Goal: Information Seeking & Learning: Find specific fact

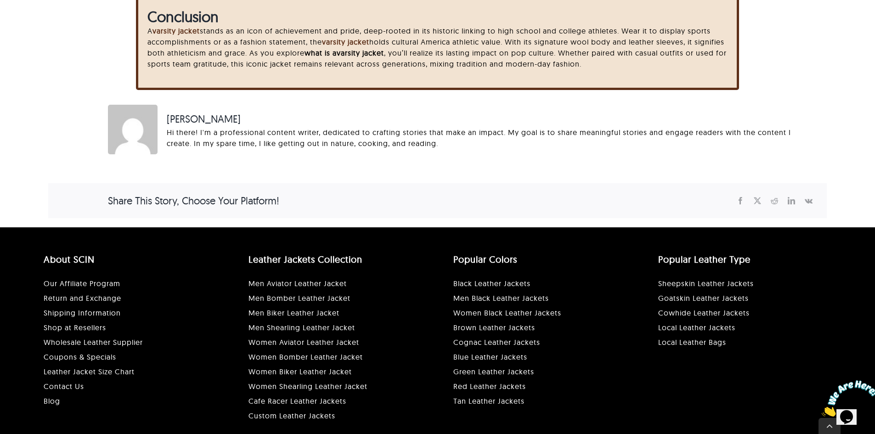
scroll to position [2172, 0]
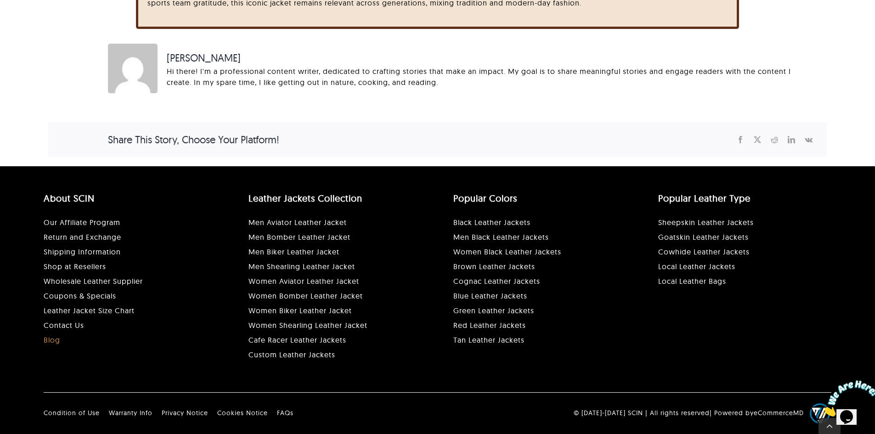
click at [51, 337] on link "Blog" at bounding box center [52, 339] width 17 height 9
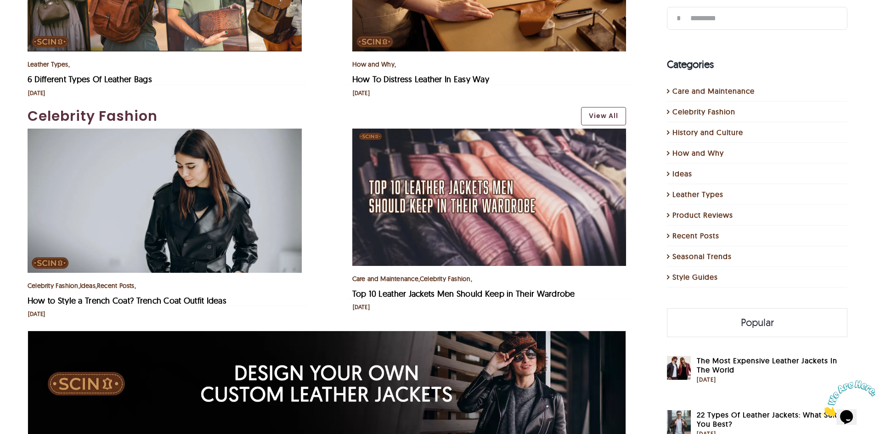
scroll to position [597, 0]
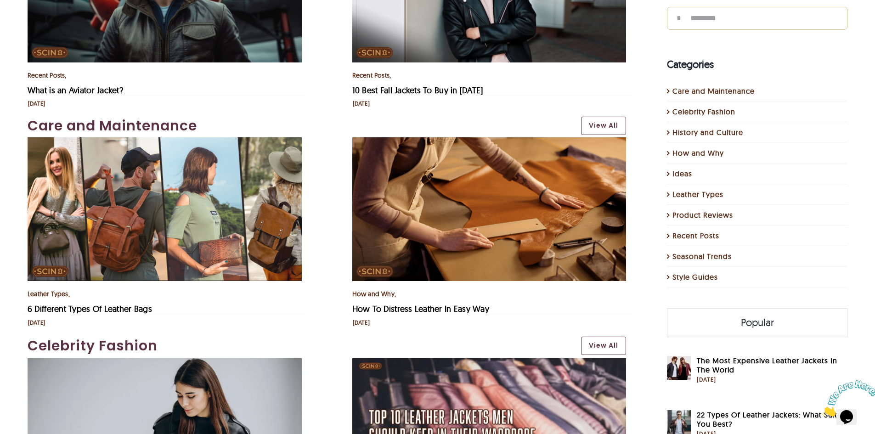
click at [698, 23] on input "Search for:" at bounding box center [757, 18] width 180 height 23
type input "**********"
click at [667, 7] on input "*" at bounding box center [678, 18] width 23 height 23
